Goal: Task Accomplishment & Management: Use online tool/utility

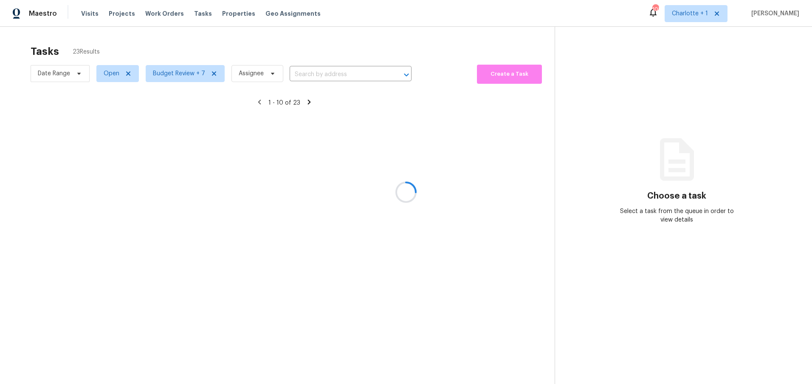
click at [13, 71] on div at bounding box center [406, 192] width 812 height 384
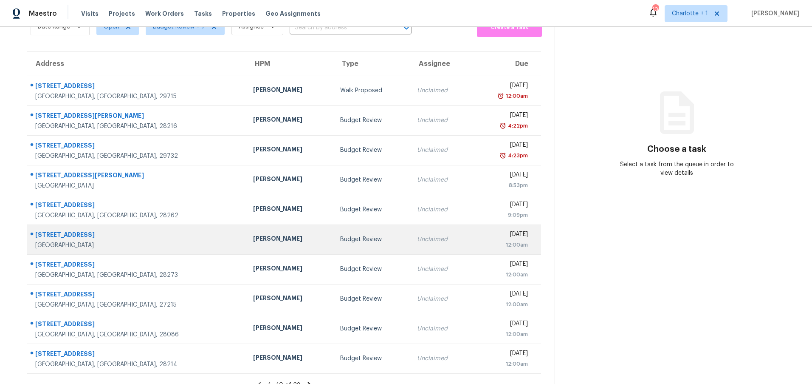
scroll to position [65, 0]
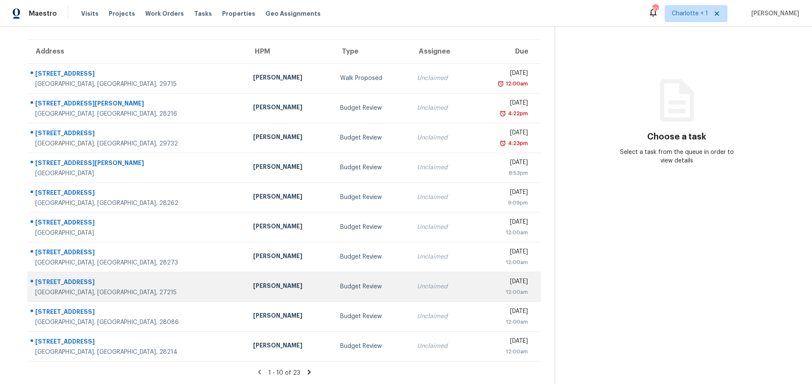
click at [131, 288] on div "Burlington, NC, 27215" at bounding box center [137, 292] width 204 height 8
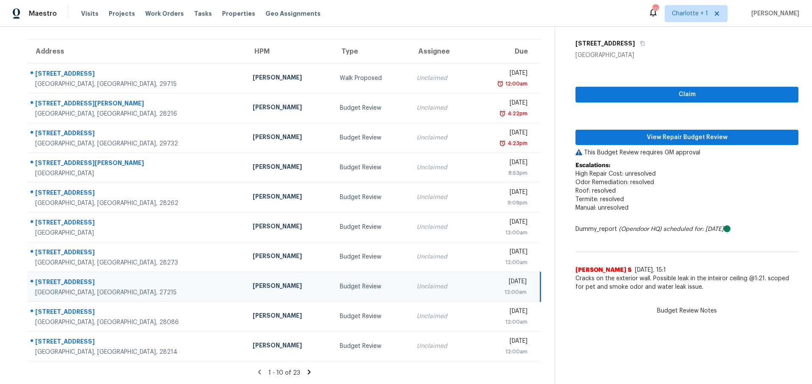
click at [143, 272] on td "2297 Lakeview Ter Burlington, NC, 27215" at bounding box center [136, 287] width 219 height 30
click at [145, 277] on div "2297 Lakeview Ter" at bounding box center [137, 282] width 204 height 11
click at [619, 137] on button "View Repair Budget Review" at bounding box center [687, 138] width 223 height 16
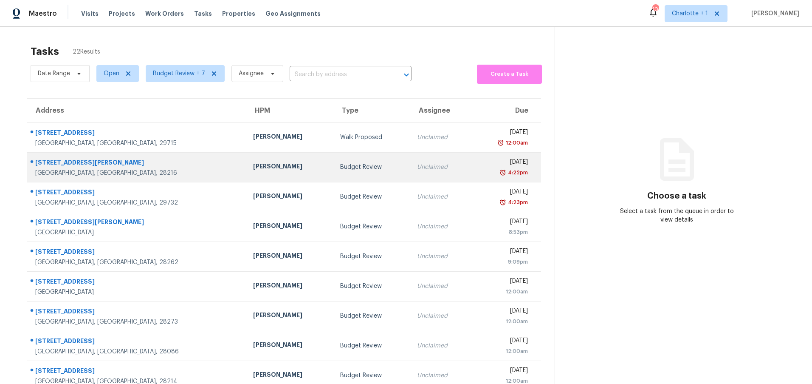
scroll to position [65, 0]
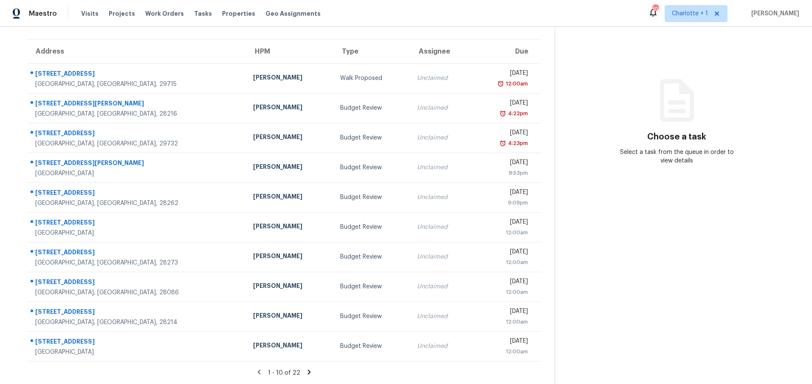
click at [308, 369] on icon at bounding box center [309, 371] width 3 height 5
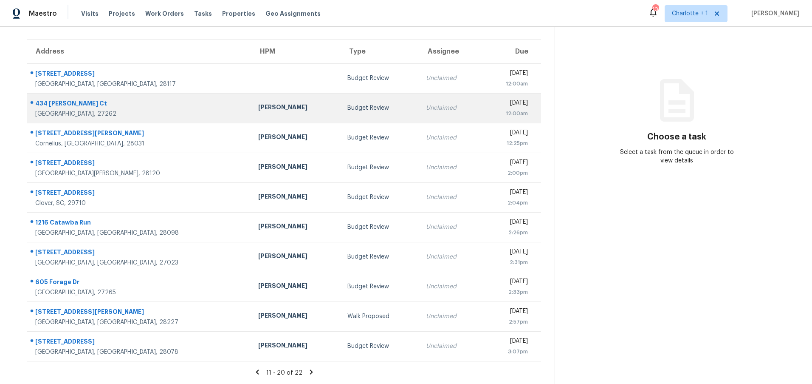
click at [156, 99] on div "434 Chester Woods Ct" at bounding box center [139, 104] width 209 height 11
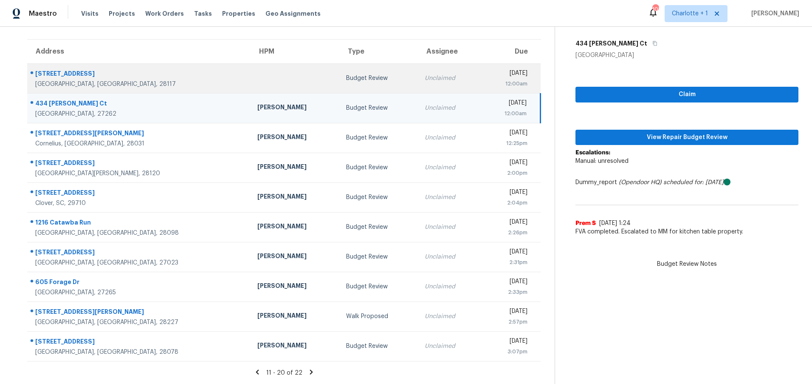
click at [146, 71] on div "152 Kingfisher Dr" at bounding box center [139, 74] width 209 height 11
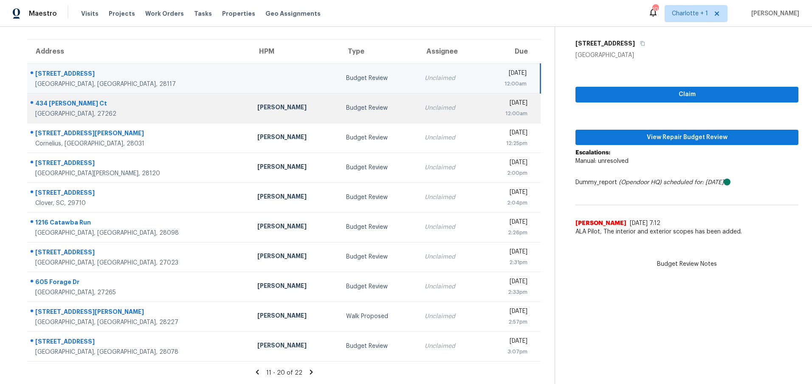
click at [140, 102] on div "434 Chester Woods Ct" at bounding box center [139, 104] width 209 height 11
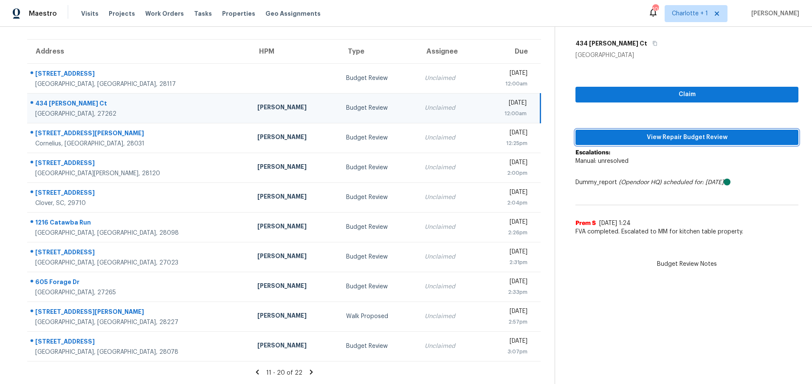
click at [642, 132] on span "View Repair Budget Review" at bounding box center [687, 137] width 209 height 11
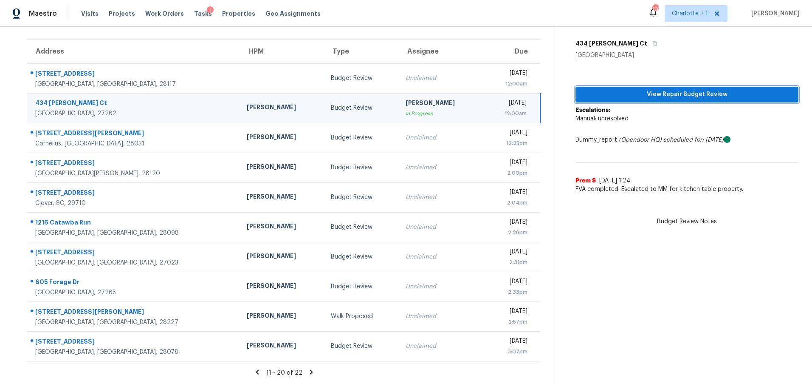
click at [620, 89] on span "View Repair Budget Review" at bounding box center [687, 94] width 209 height 11
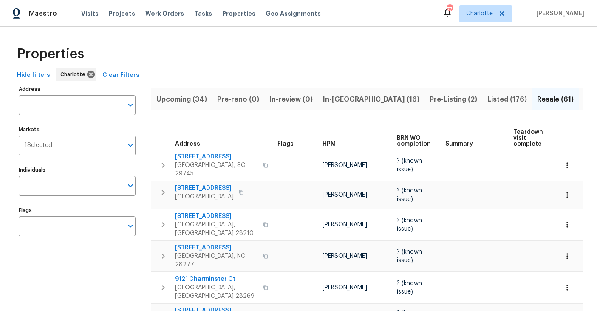
scroll to position [222, 0]
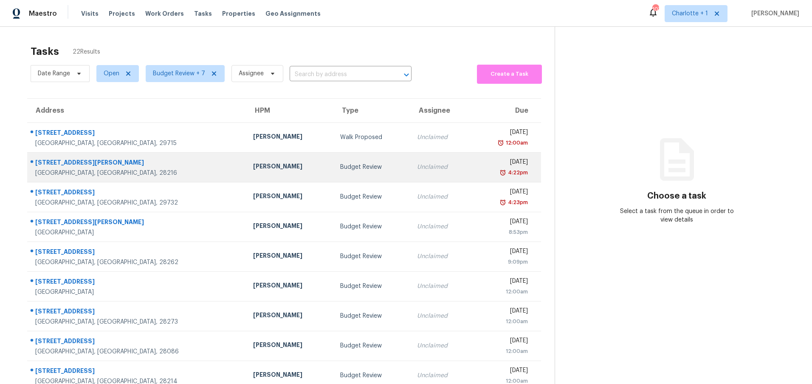
scroll to position [65, 0]
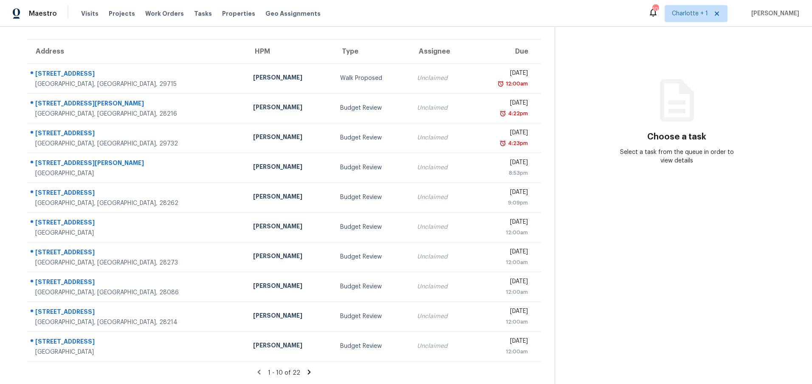
click at [305, 368] on icon at bounding box center [309, 372] width 8 height 8
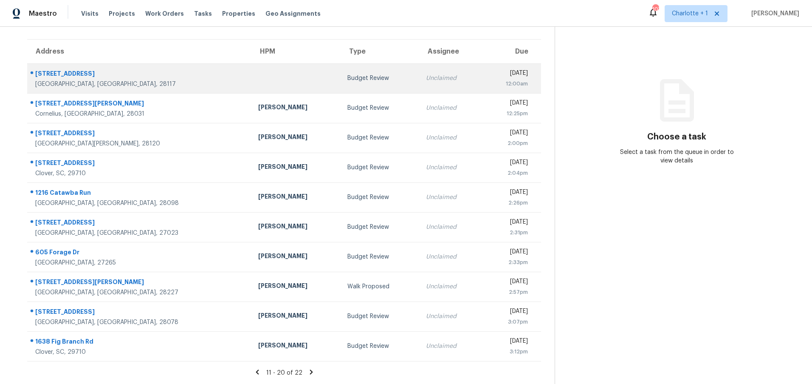
click at [252, 71] on td at bounding box center [296, 78] width 89 height 30
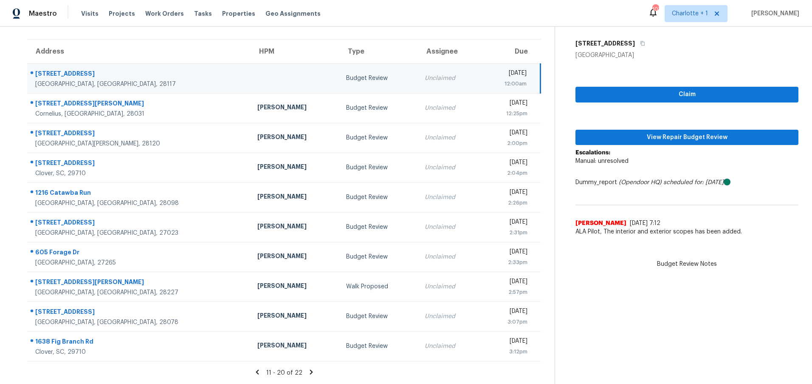
click at [257, 368] on icon at bounding box center [258, 372] width 8 height 8
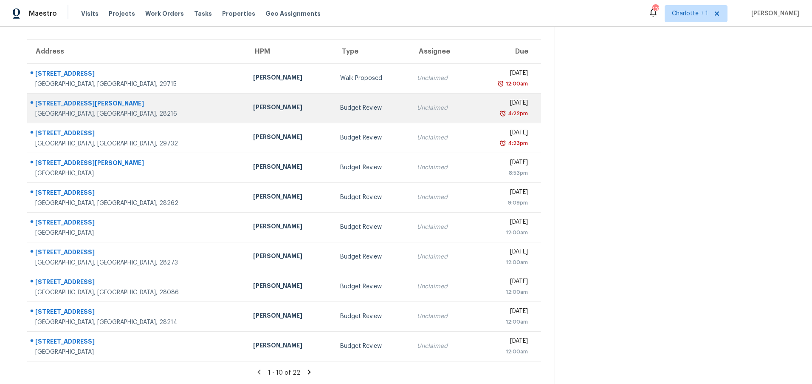
click at [253, 103] on div "[PERSON_NAME]" at bounding box center [290, 108] width 74 height 11
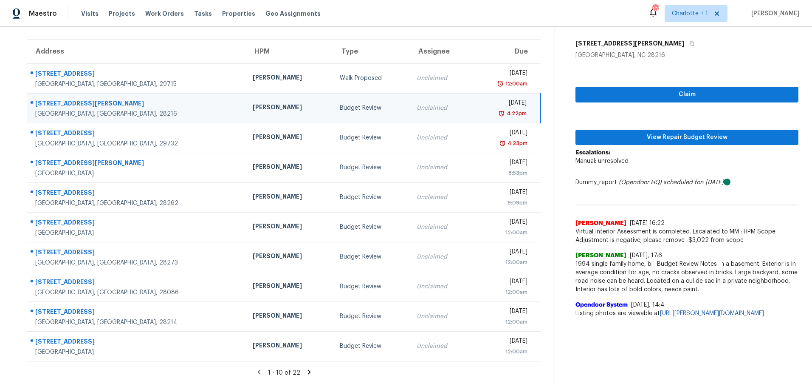
click at [127, 368] on div "1 - 10 of 22" at bounding box center [284, 372] width 541 height 9
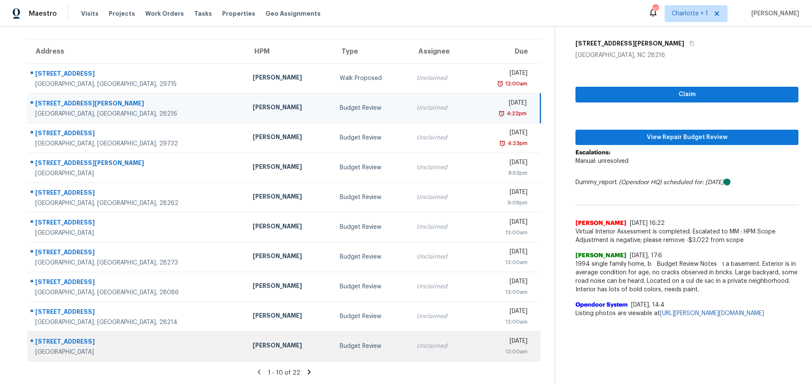
click at [103, 348] on div "Greensboro, NC, 27401" at bounding box center [137, 352] width 204 height 8
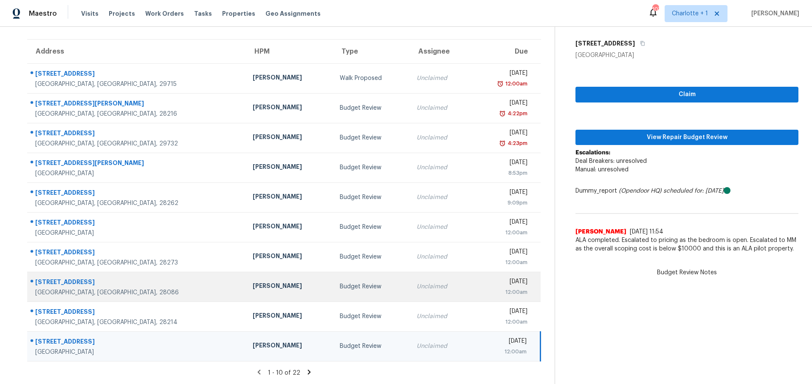
click at [116, 277] on div "802 Bethlehem Rd" at bounding box center [137, 282] width 204 height 11
